Goal: Download file/media

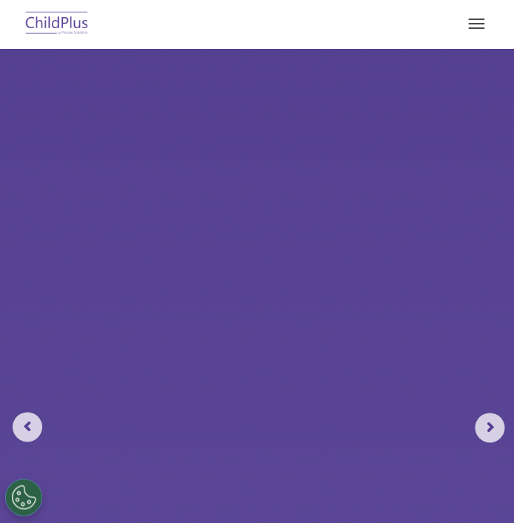
select select "MEDIUM"
click at [474, 27] on button "button" at bounding box center [476, 24] width 31 height 24
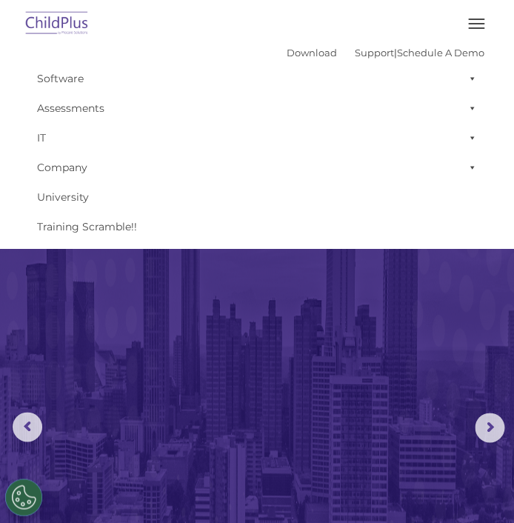
click at [477, 18] on button "button" at bounding box center [476, 24] width 31 height 24
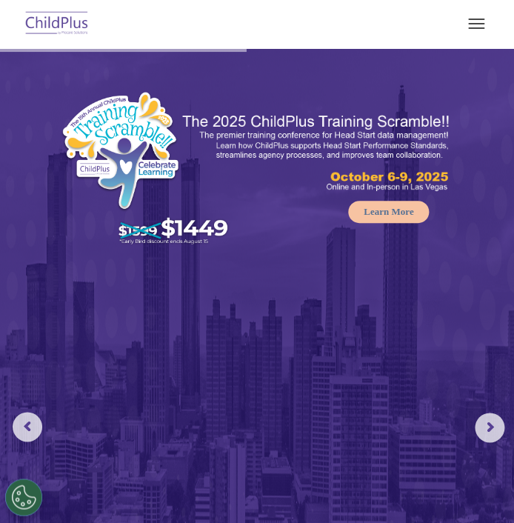
click at [44, 28] on img at bounding box center [57, 24] width 70 height 35
select select "MEDIUM"
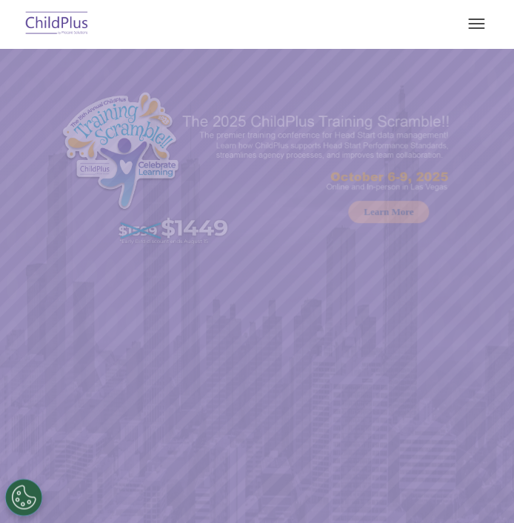
select select "MEDIUM"
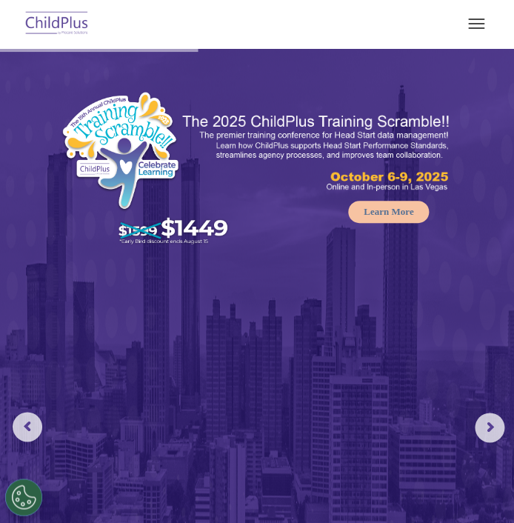
click at [471, 26] on button "button" at bounding box center [476, 24] width 31 height 24
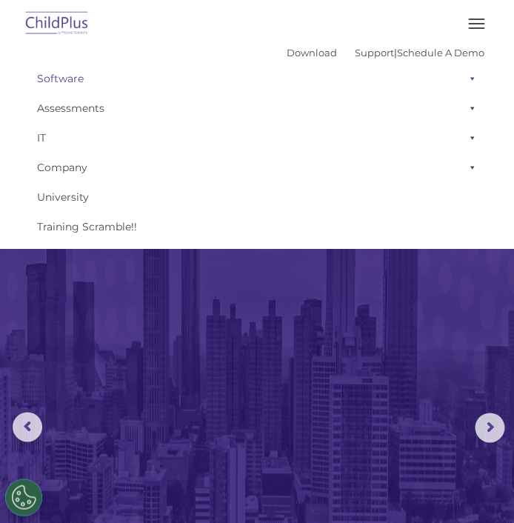
click at [62, 83] on link "Software" at bounding box center [257, 79] width 455 height 30
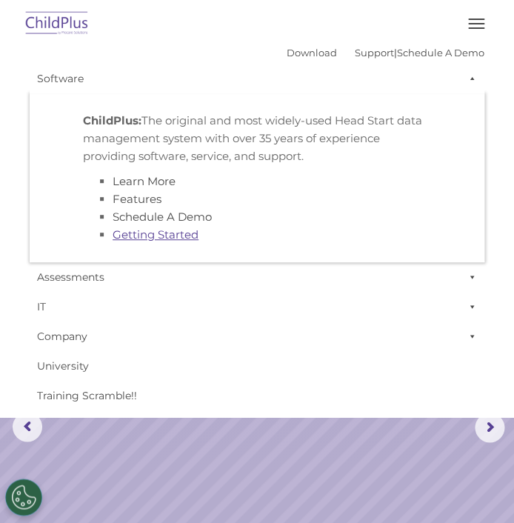
click at [158, 236] on link "Getting Started" at bounding box center [156, 235] width 86 height 14
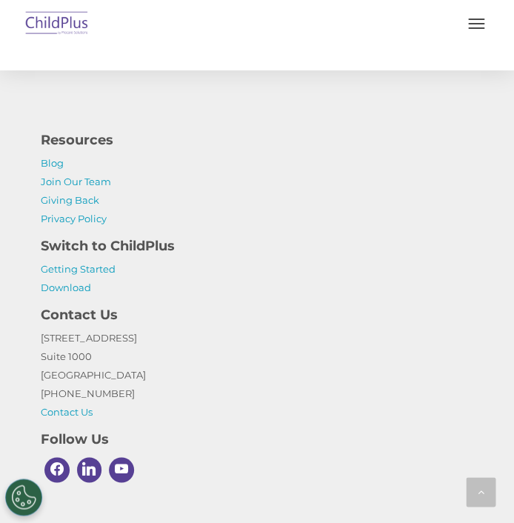
scroll to position [4108, 0]
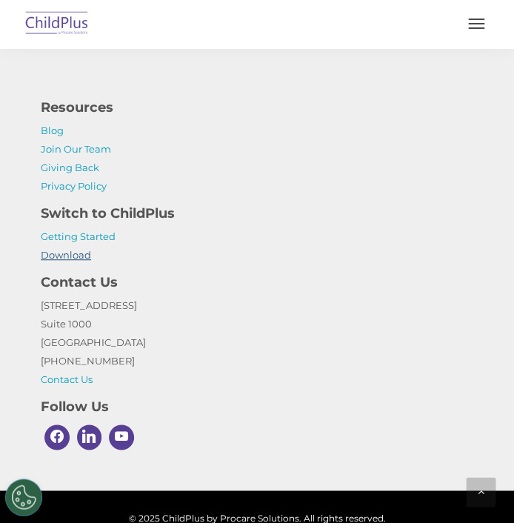
click at [73, 249] on link "Download" at bounding box center [66, 255] width 50 height 12
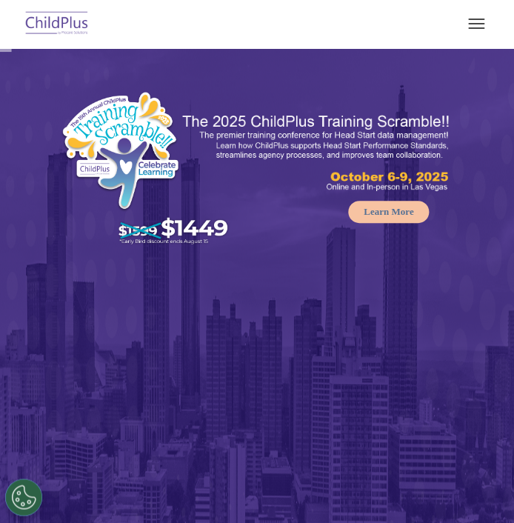
select select "MEDIUM"
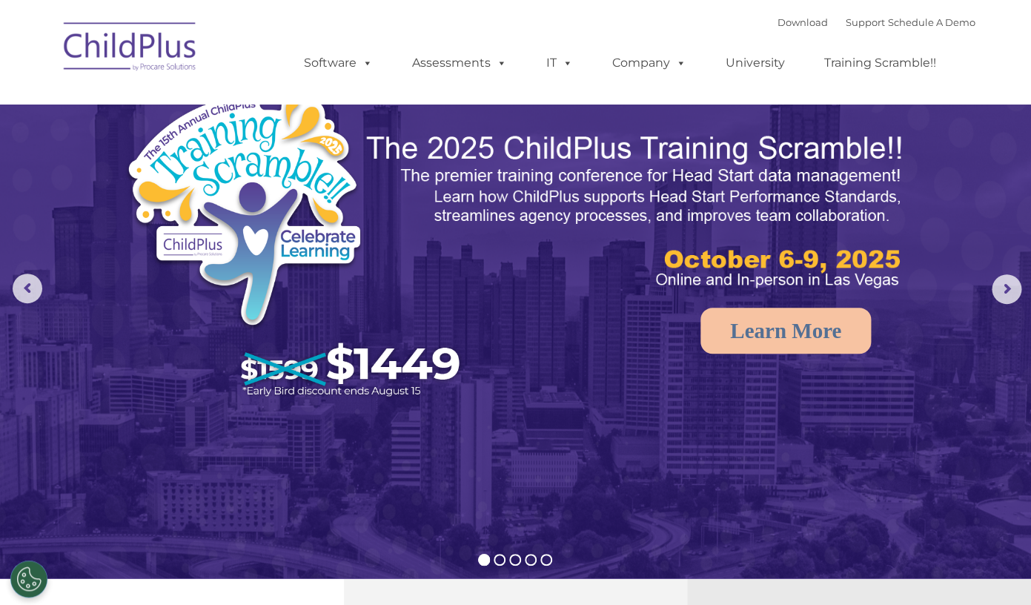
click at [143, 54] on img at bounding box center [130, 49] width 148 height 74
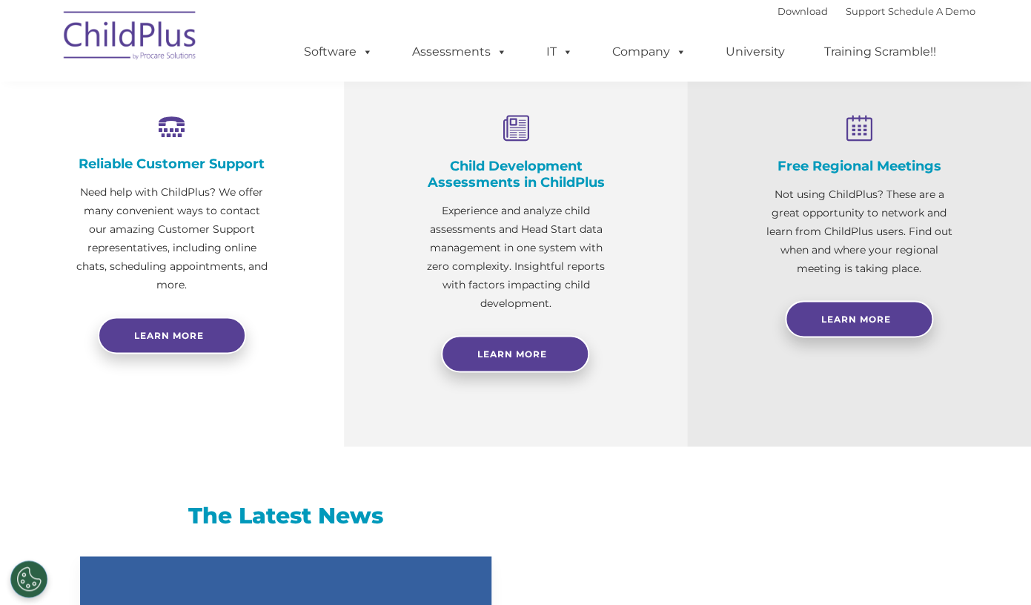
select select "MEDIUM"
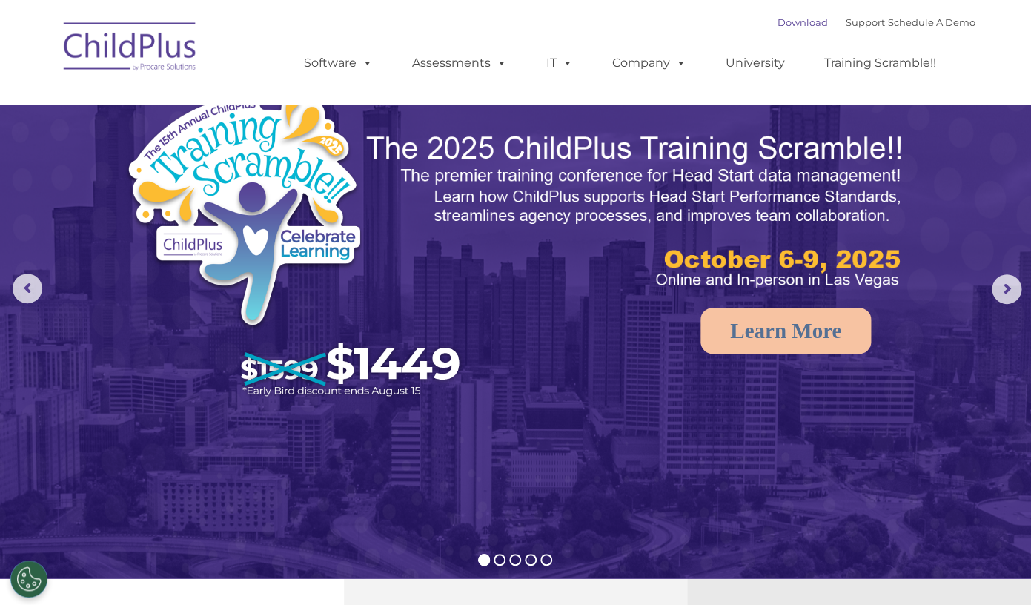
click at [780, 26] on link "Download" at bounding box center [803, 22] width 50 height 12
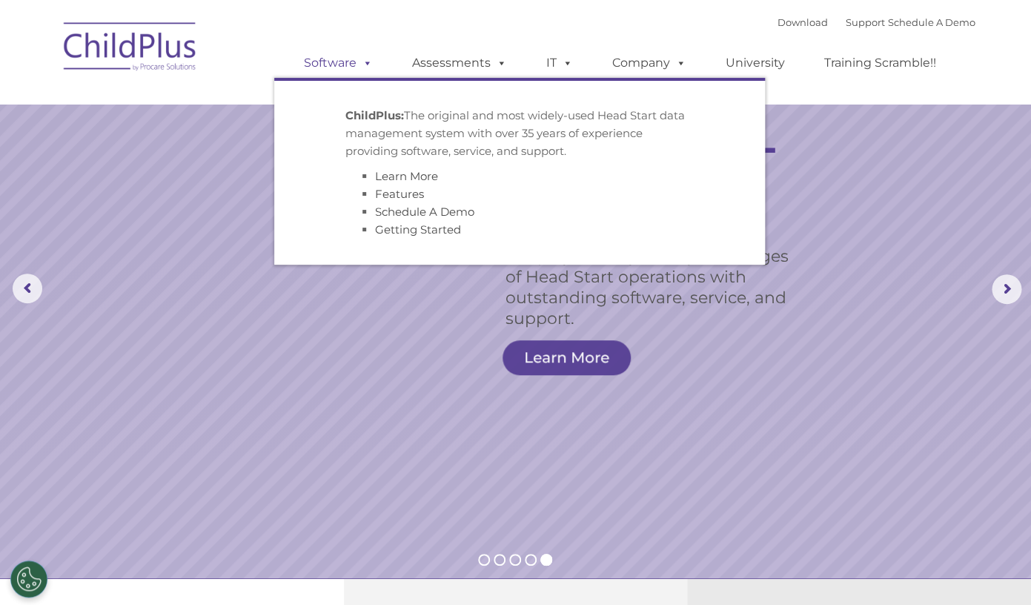
click at [346, 60] on link "Software" at bounding box center [338, 63] width 99 height 30
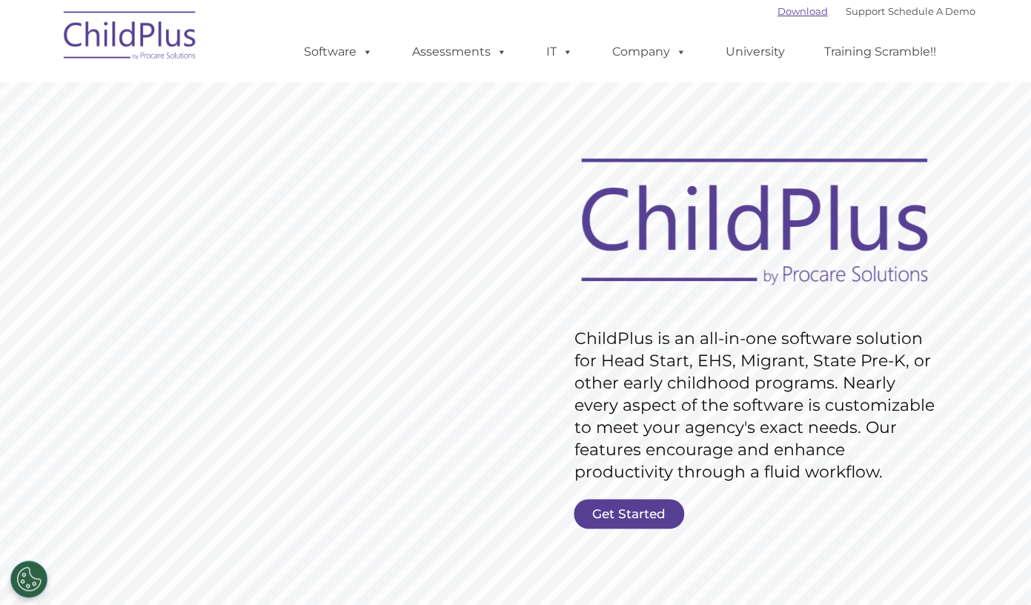
click at [795, 16] on link "Download" at bounding box center [803, 11] width 50 height 12
